Goal: Task Accomplishment & Management: Complete application form

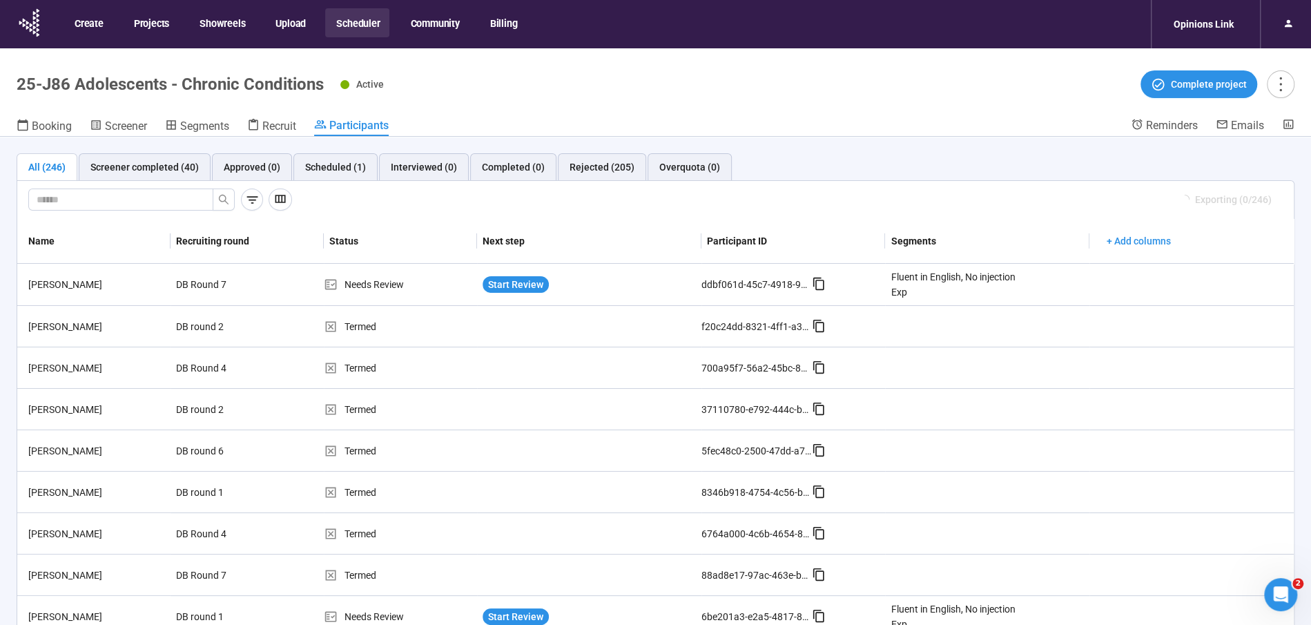
click at [353, 22] on button "Scheduler" at bounding box center [357, 22] width 64 height 29
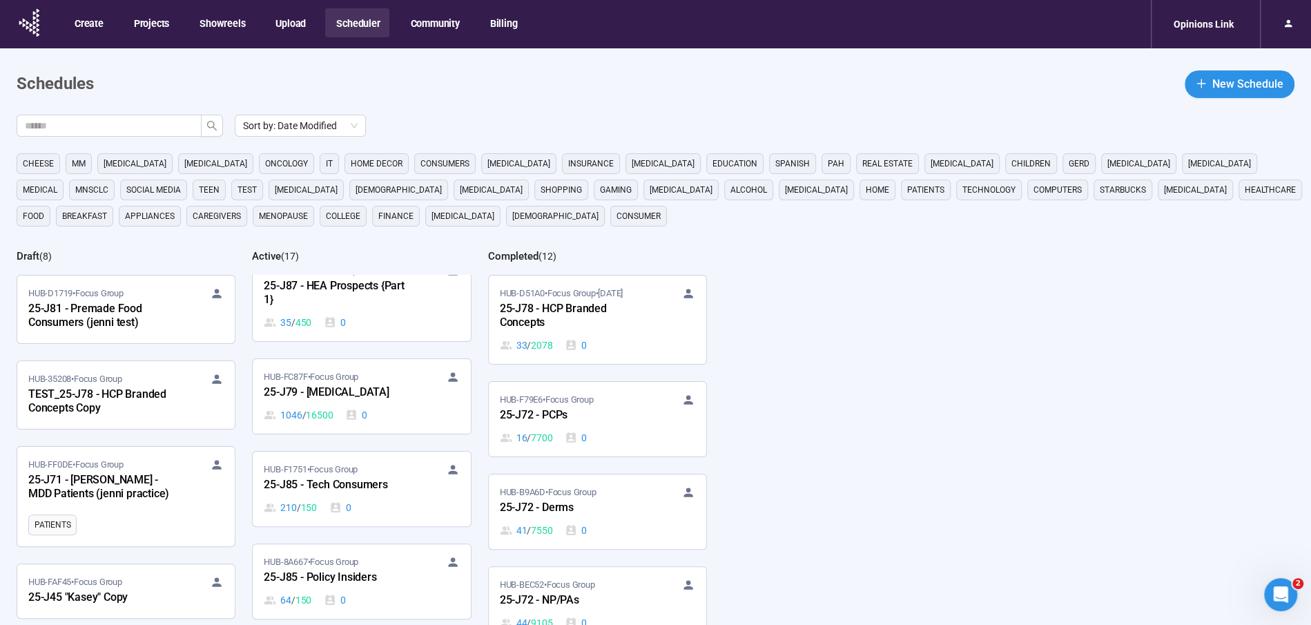
scroll to position [863, 0]
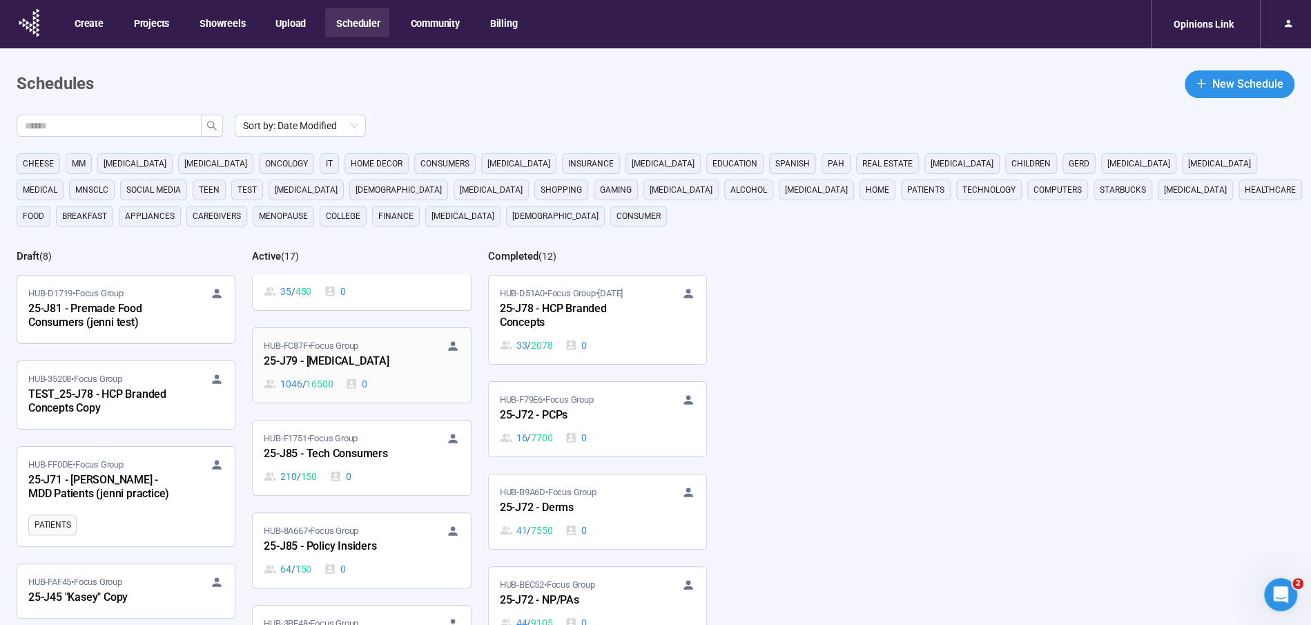
click at [317, 353] on div "25-J79 - [MEDICAL_DATA]" at bounding box center [340, 362] width 152 height 18
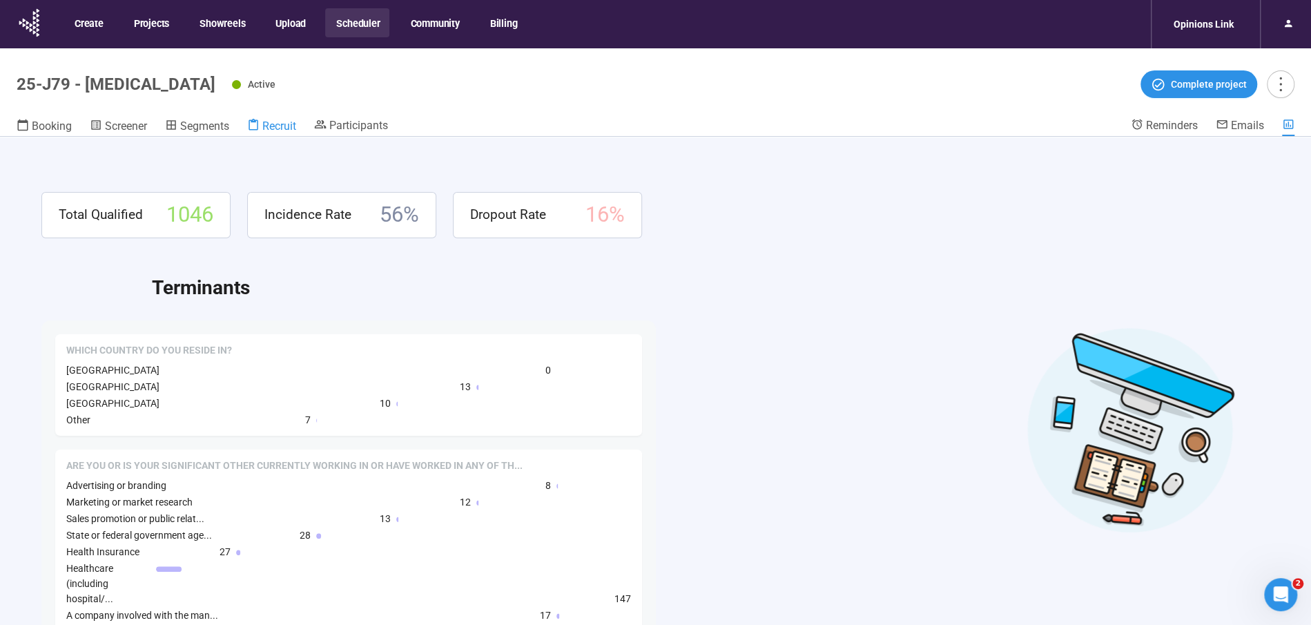
click at [265, 131] on span "Recruit" at bounding box center [279, 125] width 34 height 13
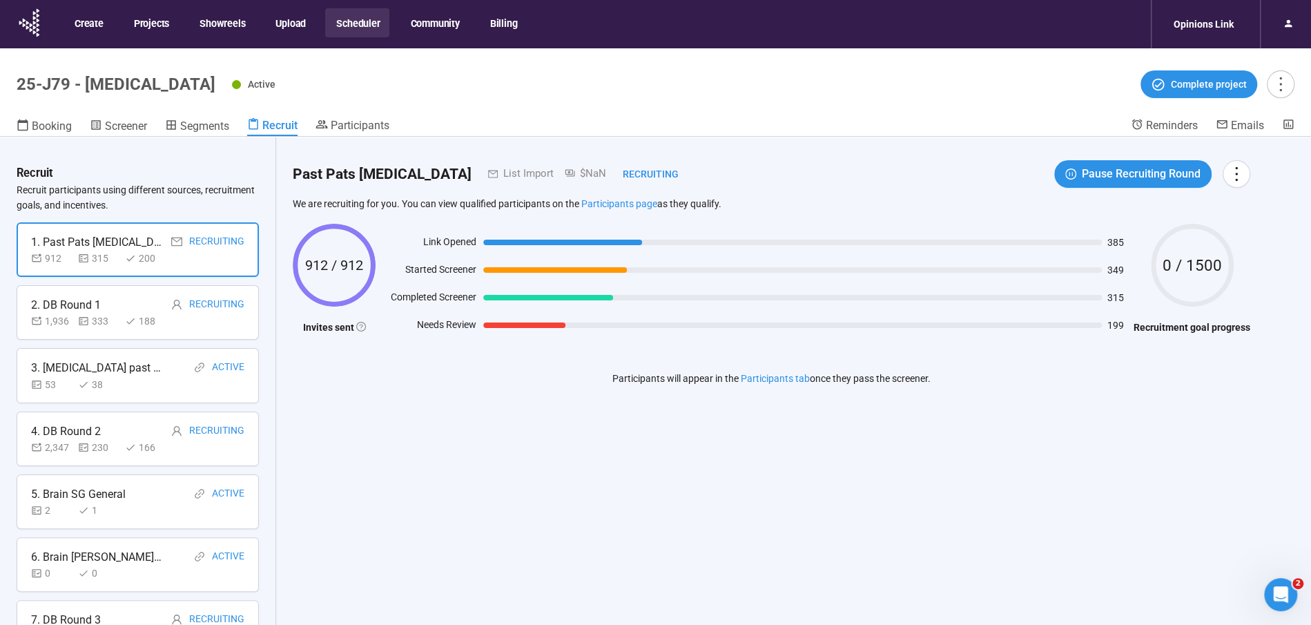
scroll to position [471, 0]
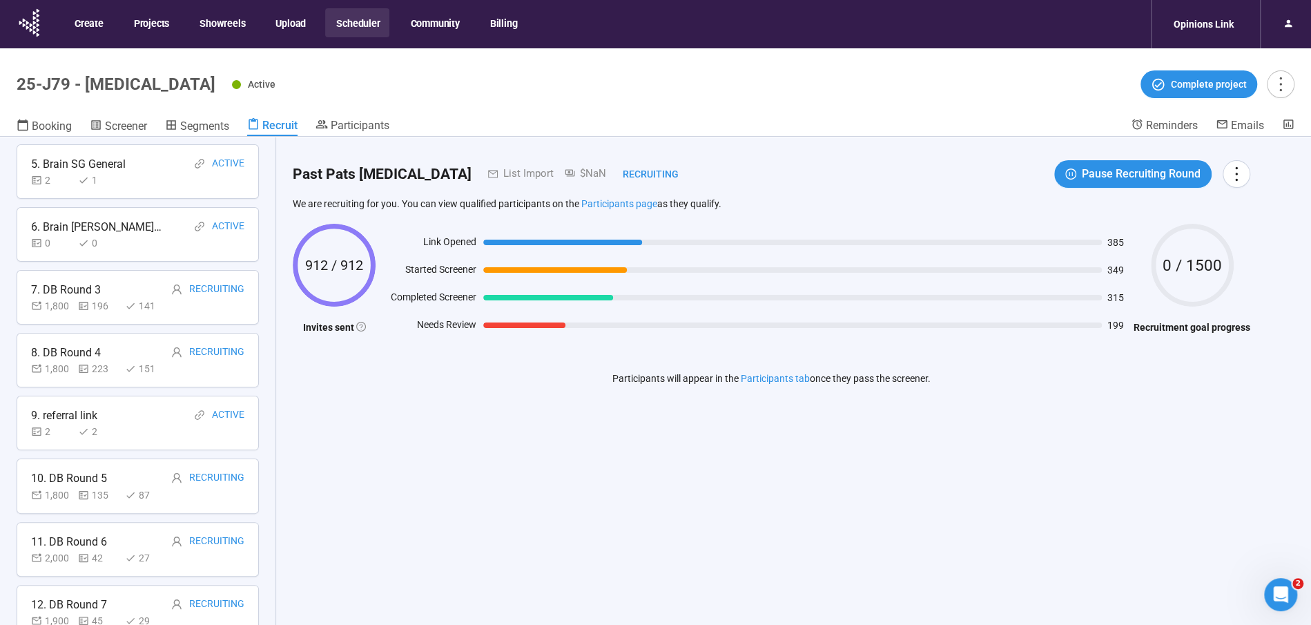
click at [86, 411] on div "9. referral link" at bounding box center [64, 415] width 66 height 17
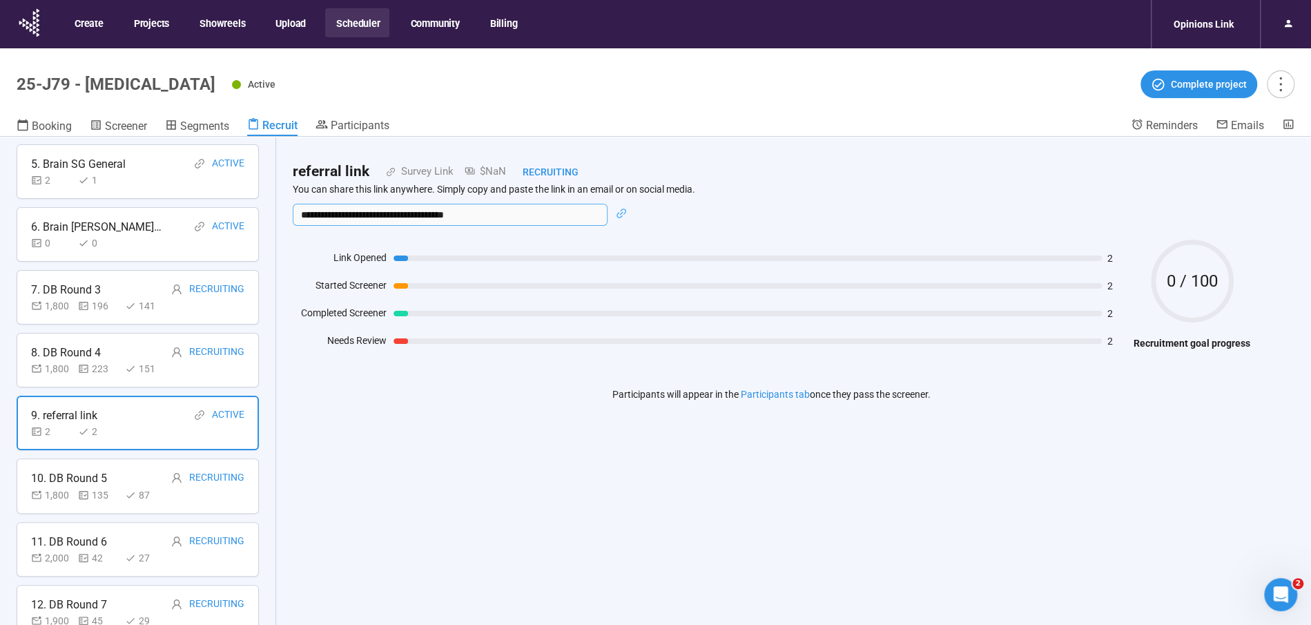
click at [352, 215] on input "**********" at bounding box center [450, 215] width 315 height 22
click at [113, 127] on span "Screener" at bounding box center [126, 125] width 42 height 13
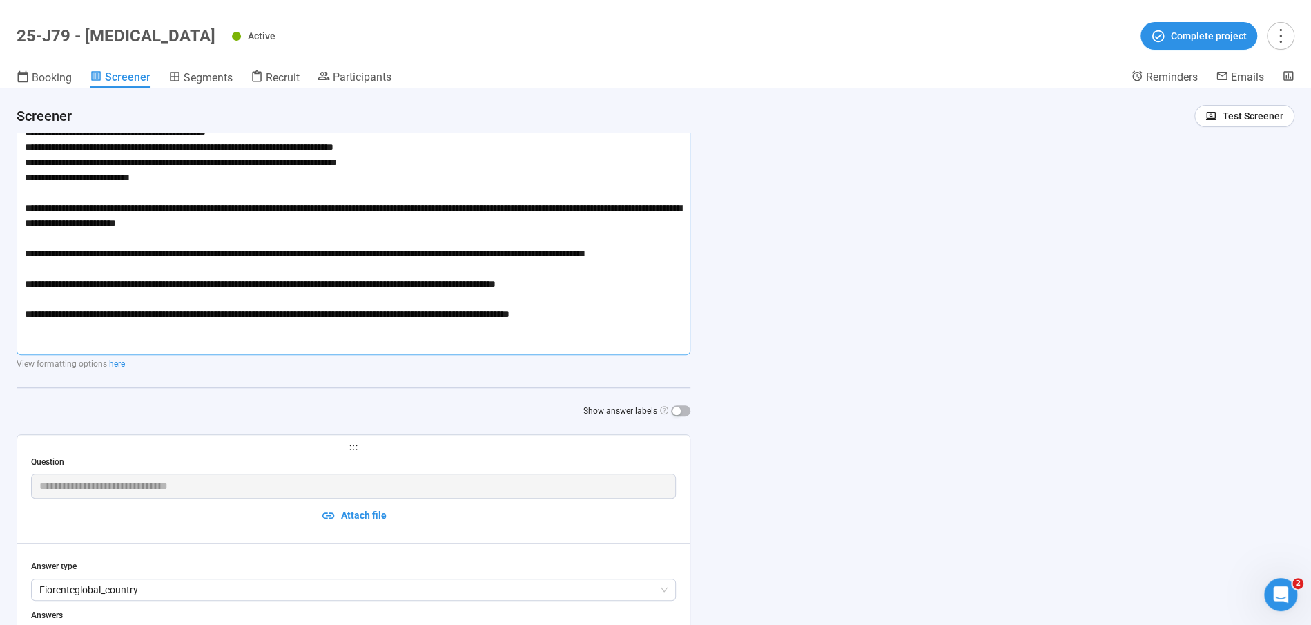
scroll to position [237, 0]
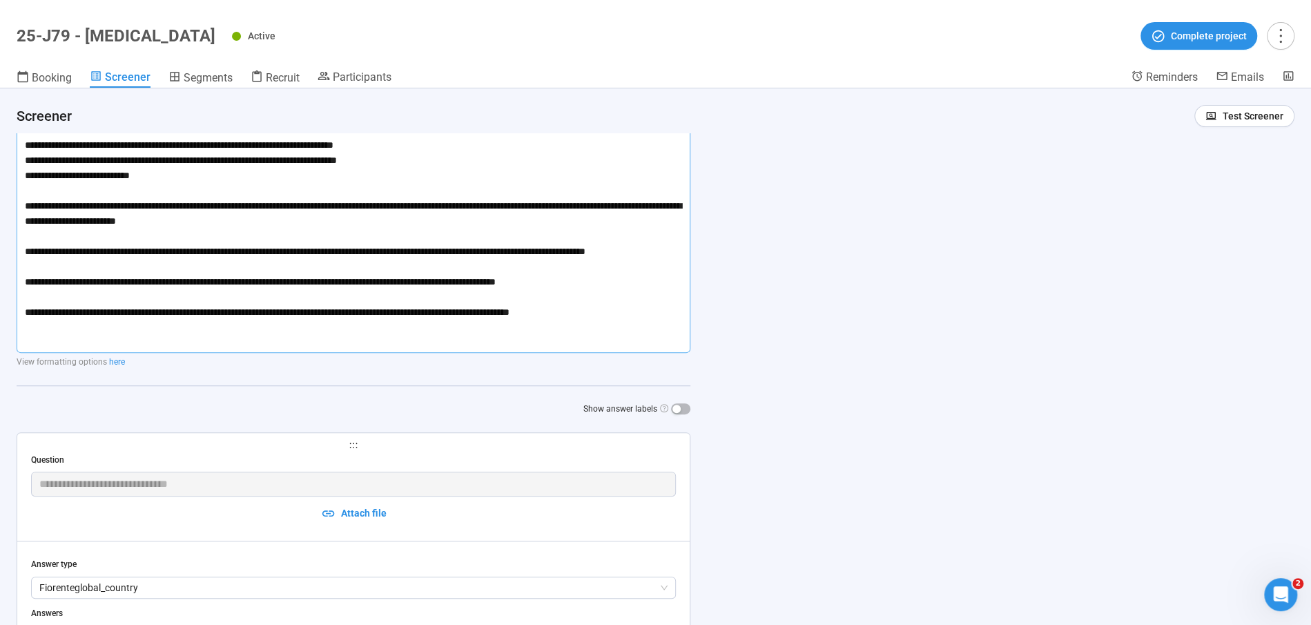
drag, startPoint x: 25, startPoint y: 289, endPoint x: 642, endPoint y: 336, distance: 618.9
click at [642, 337] on textarea at bounding box center [354, 175] width 674 height 356
